Goal: Check status: Check status

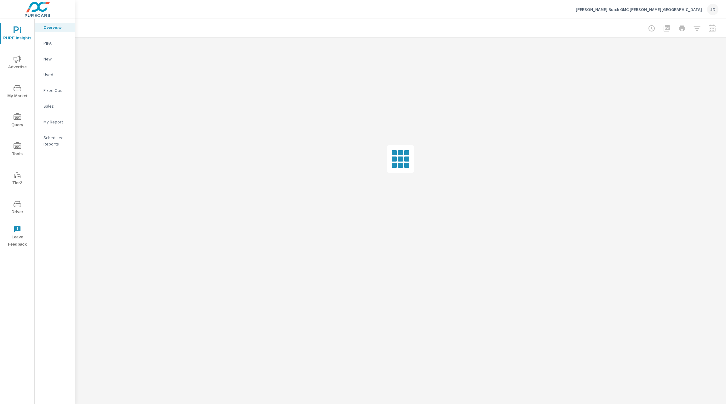
click at [19, 67] on span "Advertise" at bounding box center [17, 62] width 30 height 15
click at [55, 89] on p "Social" at bounding box center [56, 90] width 26 height 6
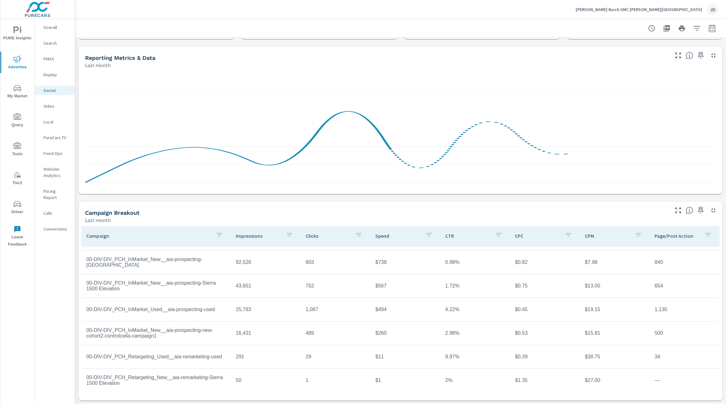
scroll to position [21, 0]
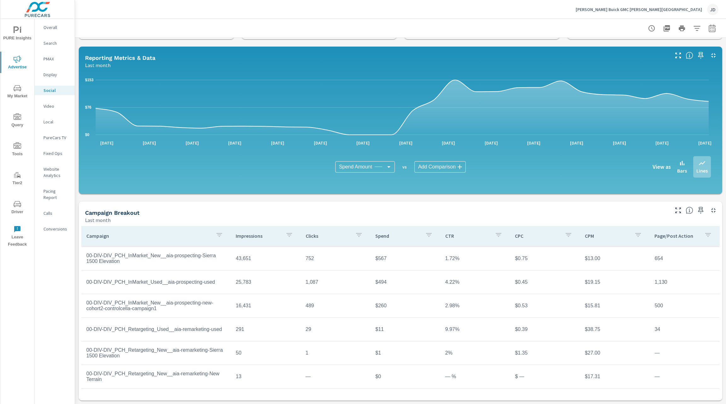
scroll to position [34, 0]
click at [707, 23] on button "button" at bounding box center [712, 28] width 13 height 13
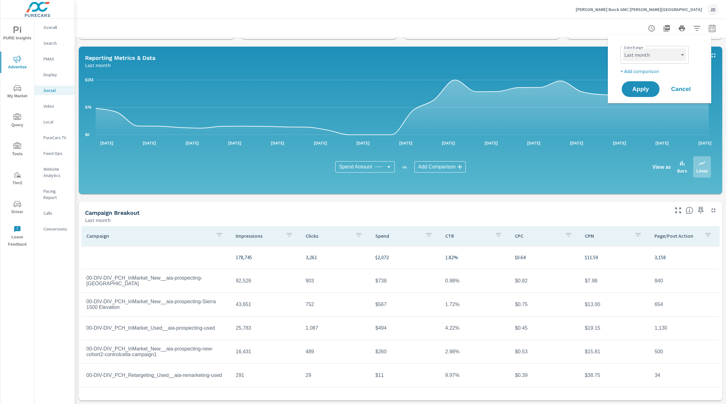
click at [683, 57] on select "Custom [DATE] Last week Last 7 days Last 14 days Last 30 days Last 45 days Last…" at bounding box center [654, 55] width 63 height 13
select select "Month to date"
click at [623, 49] on select "Custom [DATE] Last week Last 7 days Last 14 days Last 30 days Last 45 days Last…" at bounding box center [654, 55] width 63 height 13
click at [637, 96] on button "Apply" at bounding box center [640, 89] width 39 height 16
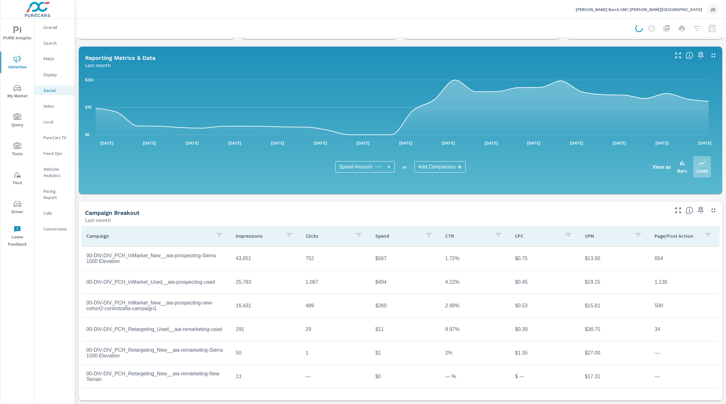
scroll to position [47, 0]
